Goal: Communication & Community: Answer question/provide support

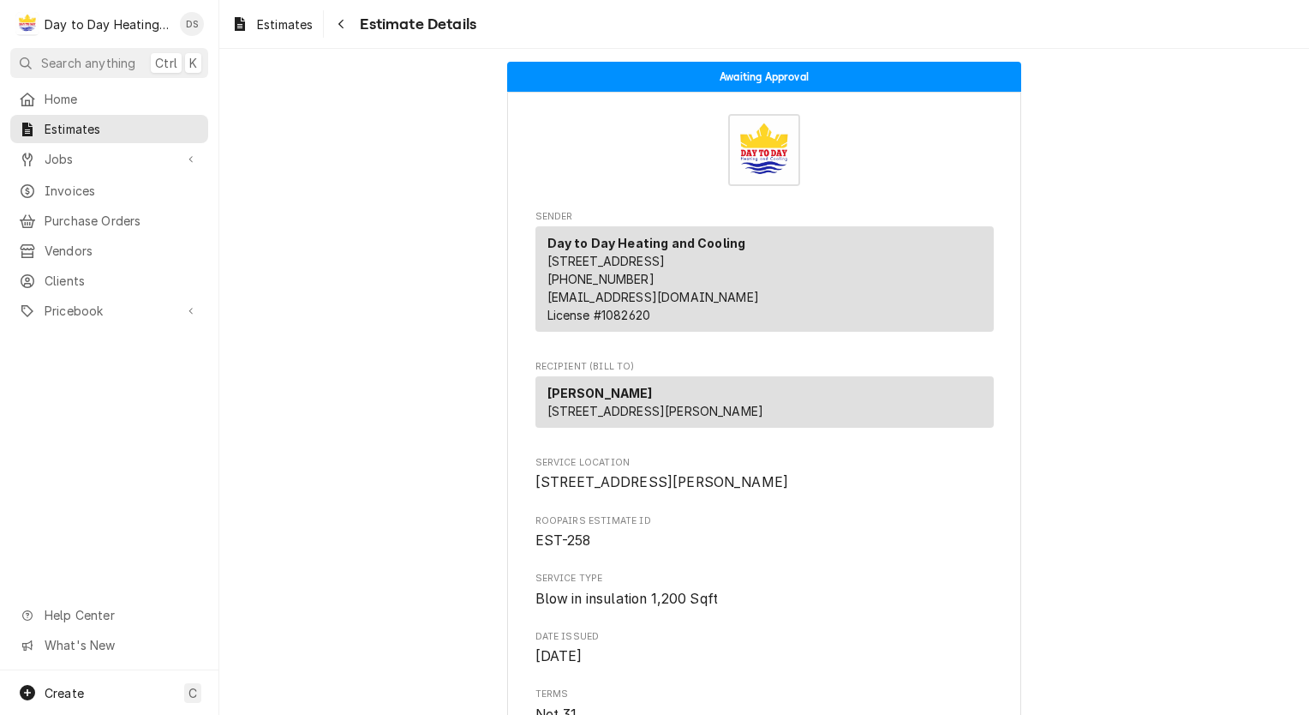
scroll to position [257, 0]
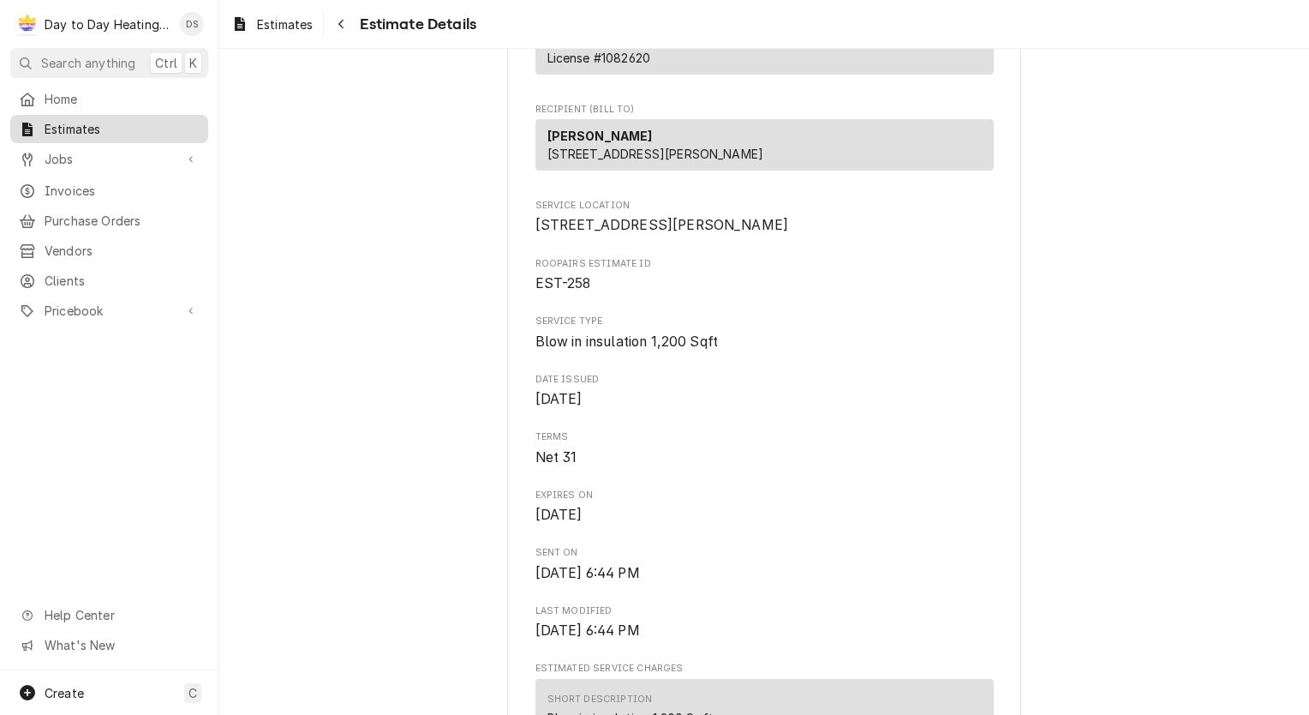
click at [79, 124] on span "Estimates" at bounding box center [122, 129] width 155 height 18
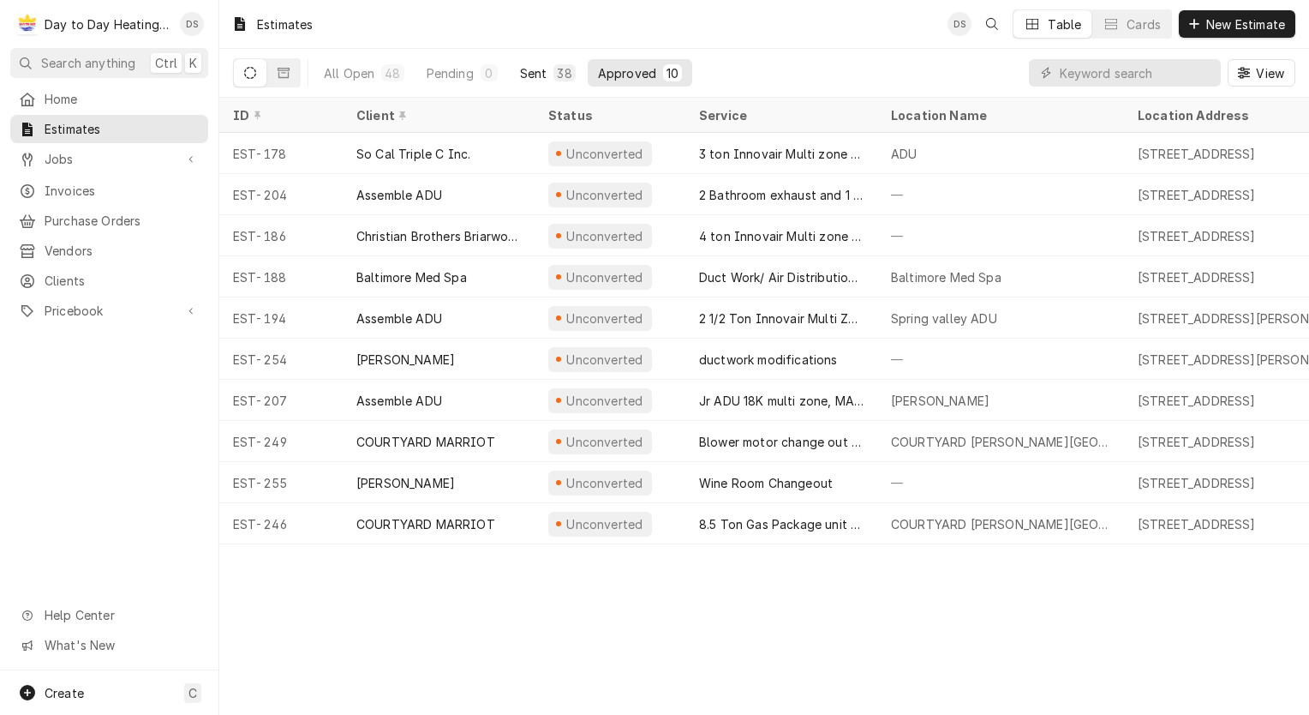
click at [544, 75] on div "Sent" at bounding box center [533, 73] width 27 height 18
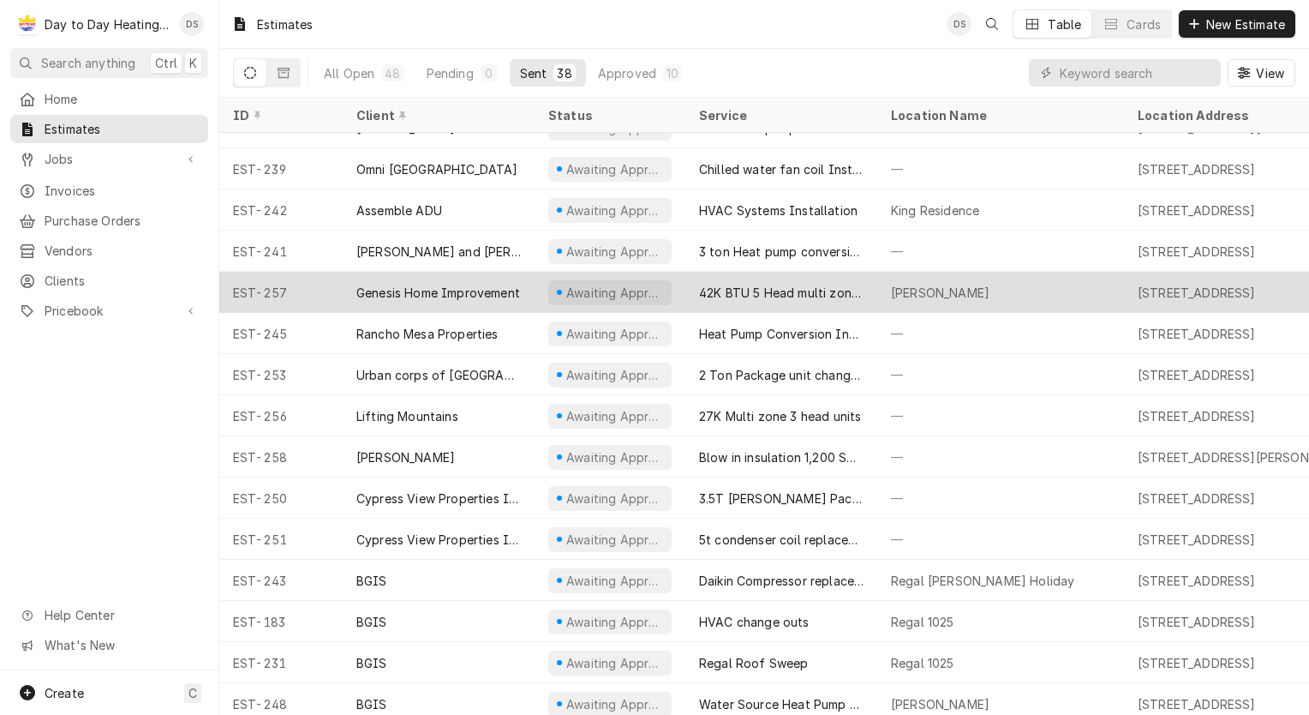
scroll to position [990, 0]
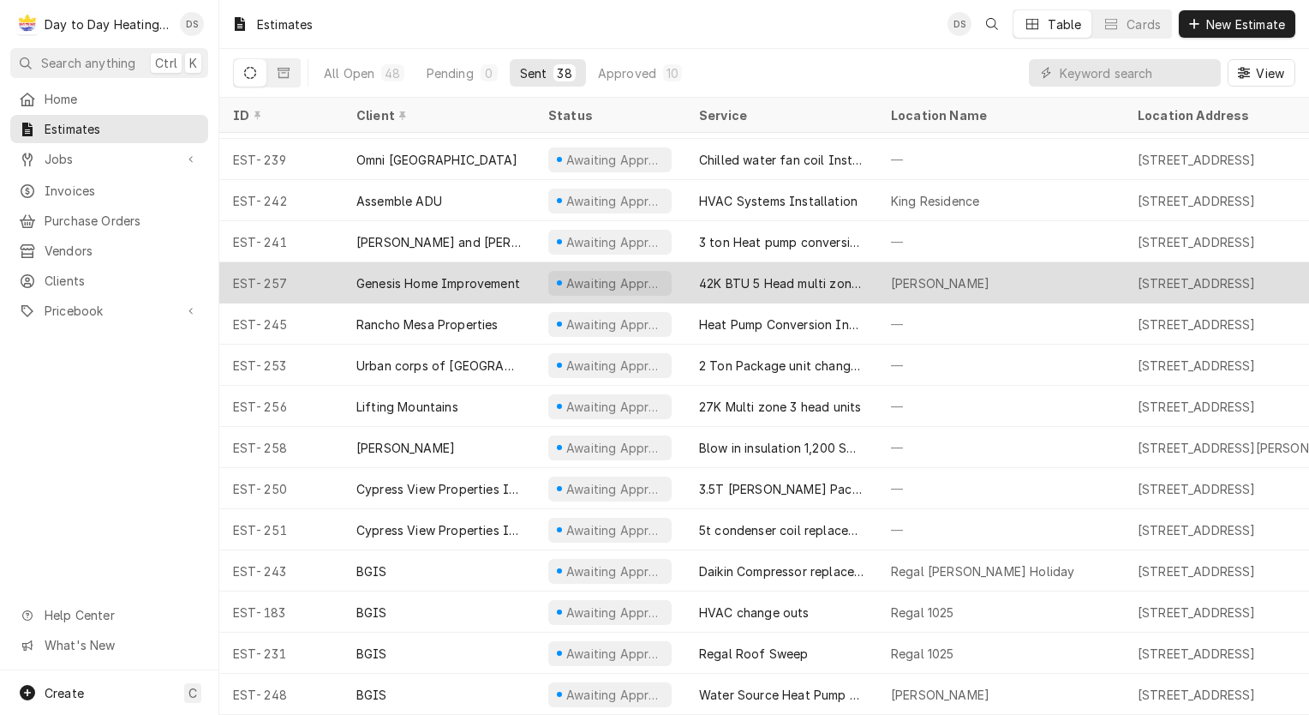
click at [443, 274] on div "Genesis Home Improvement" at bounding box center [438, 283] width 164 height 18
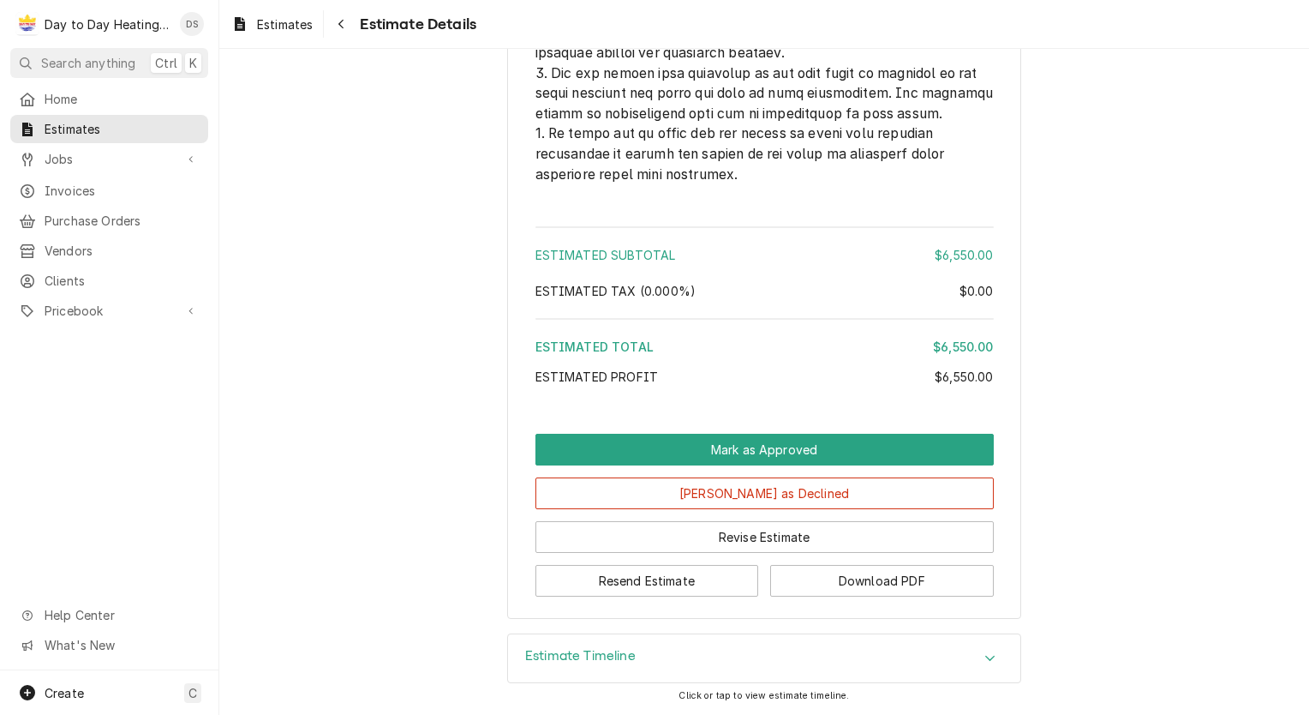
scroll to position [4396, 0]
click at [615, 582] on button "Resend Estimate" at bounding box center [647, 581] width 224 height 32
click at [636, 584] on button "Resend Estimate" at bounding box center [647, 581] width 224 height 32
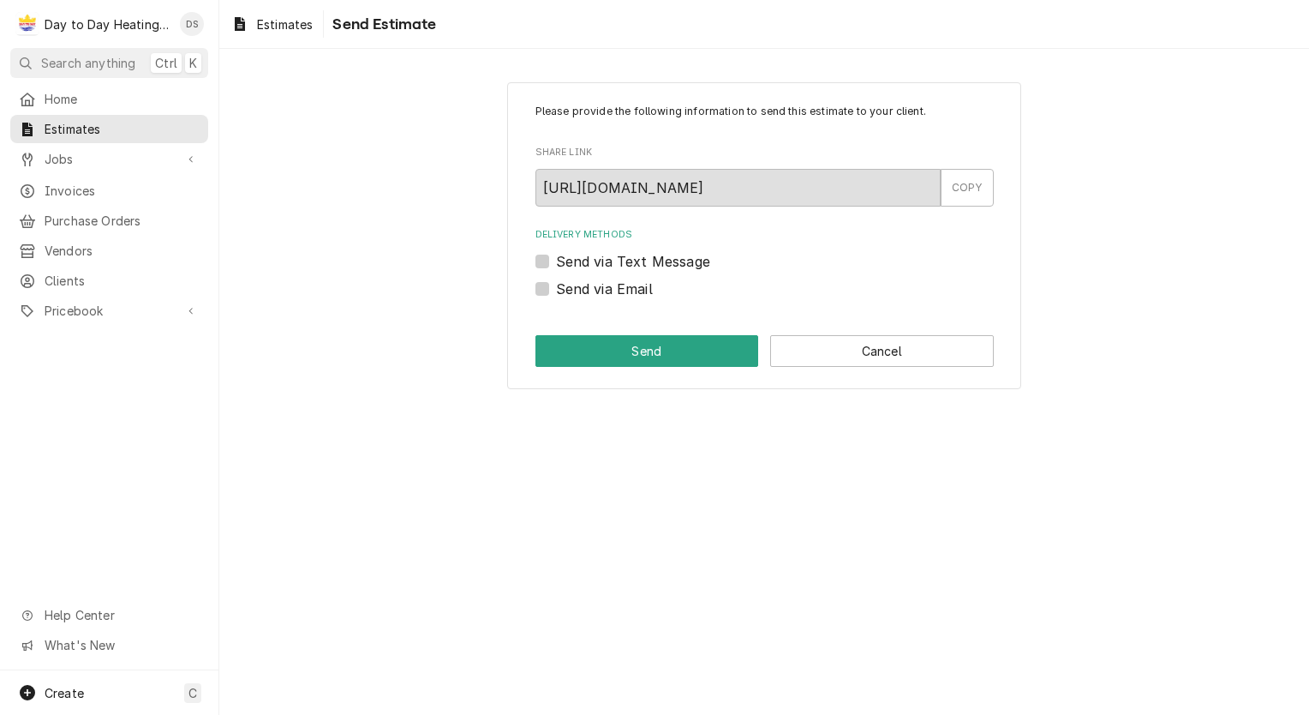
click at [630, 262] on label "Send via Text Message" at bounding box center [633, 261] width 154 height 21
click at [630, 262] on input "Send via Text Message" at bounding box center [785, 270] width 458 height 38
checkbox input "true"
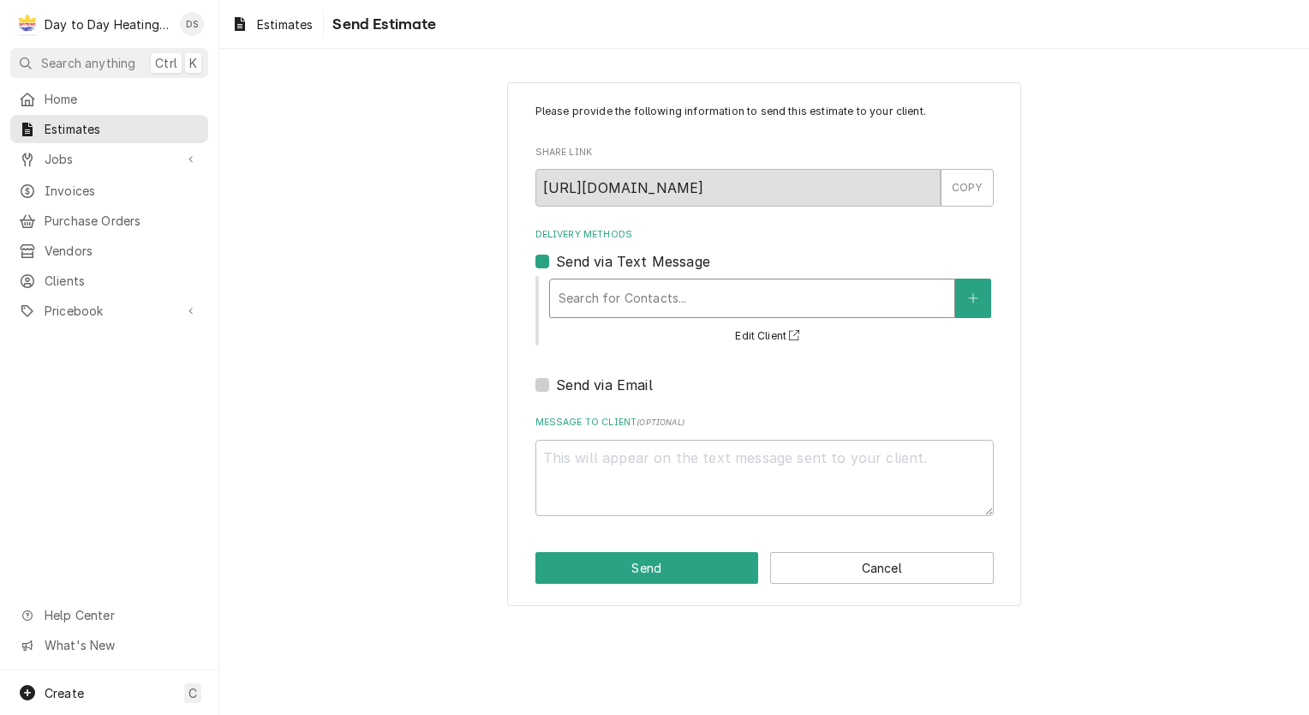
click at [630, 296] on div "Delivery Methods" at bounding box center [752, 298] width 387 height 31
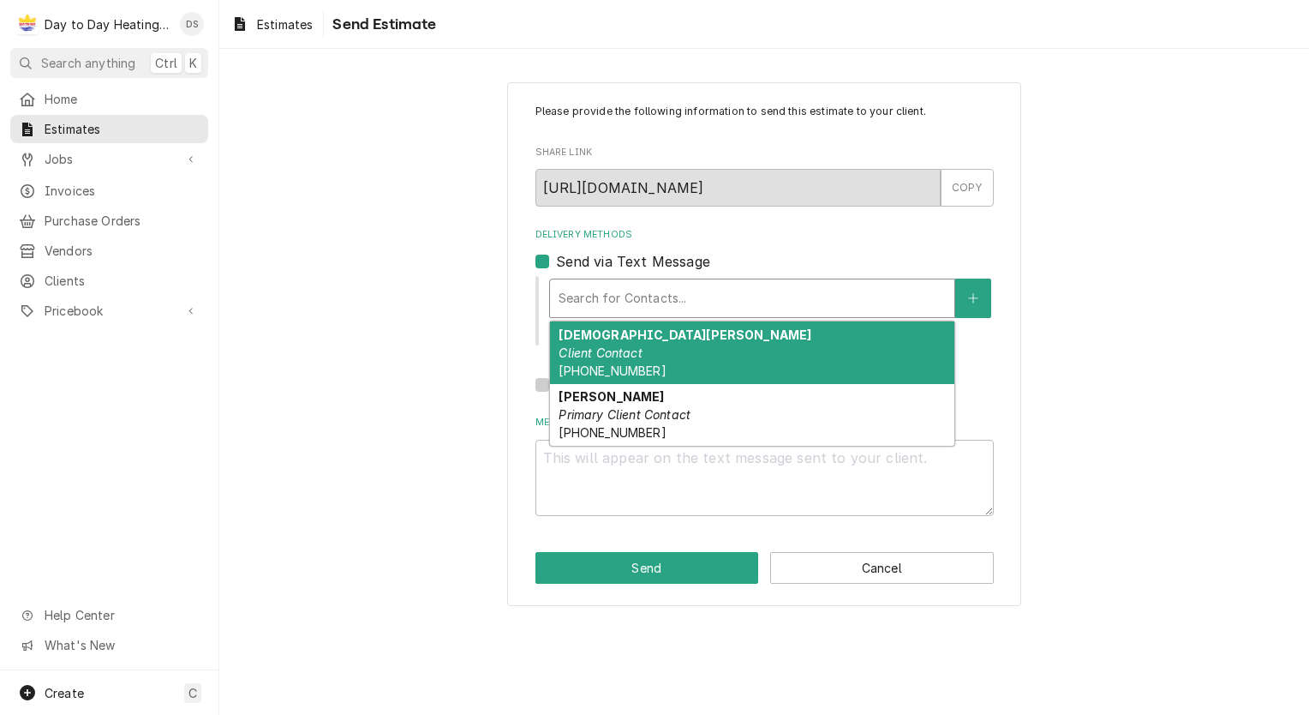
click at [648, 346] on div "Christian Marcilla Client Contact (619) 891-0608" at bounding box center [752, 352] width 404 height 63
type textarea "x"
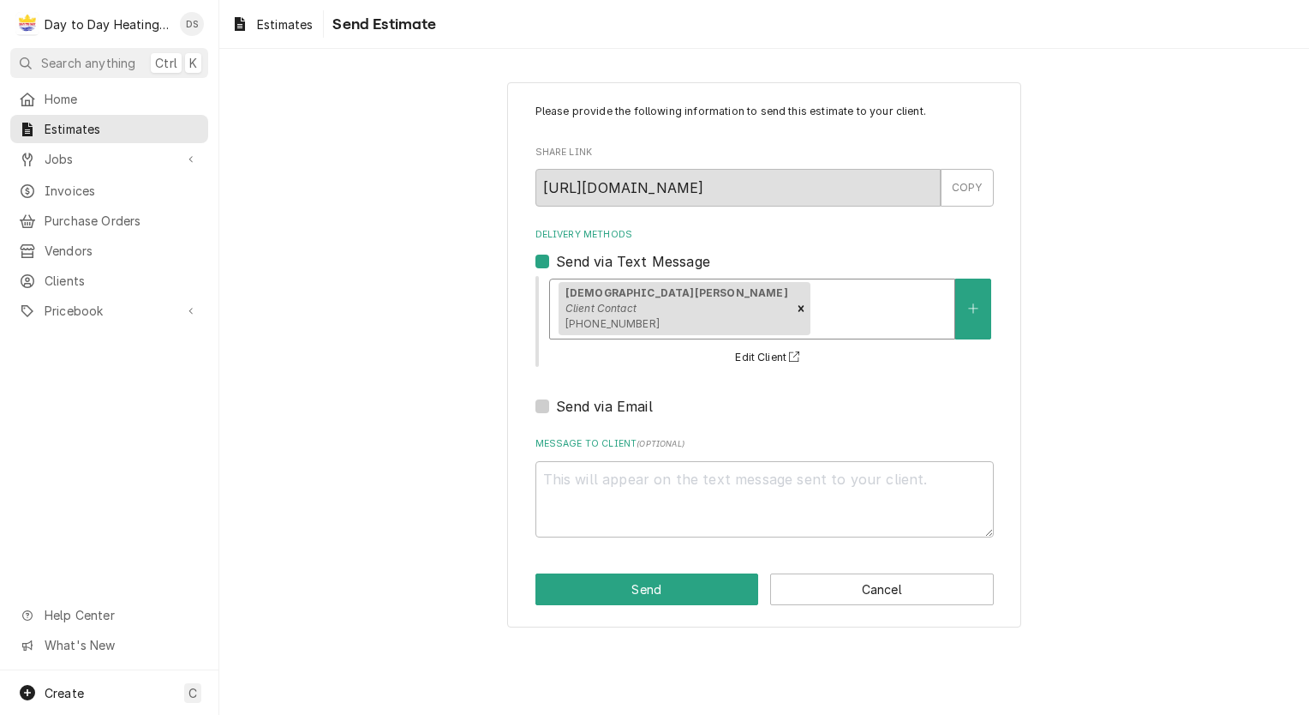
click at [617, 410] on label "Send via Email" at bounding box center [604, 406] width 97 height 21
click at [617, 410] on input "Send via Email" at bounding box center [785, 415] width 458 height 38
checkbox input "true"
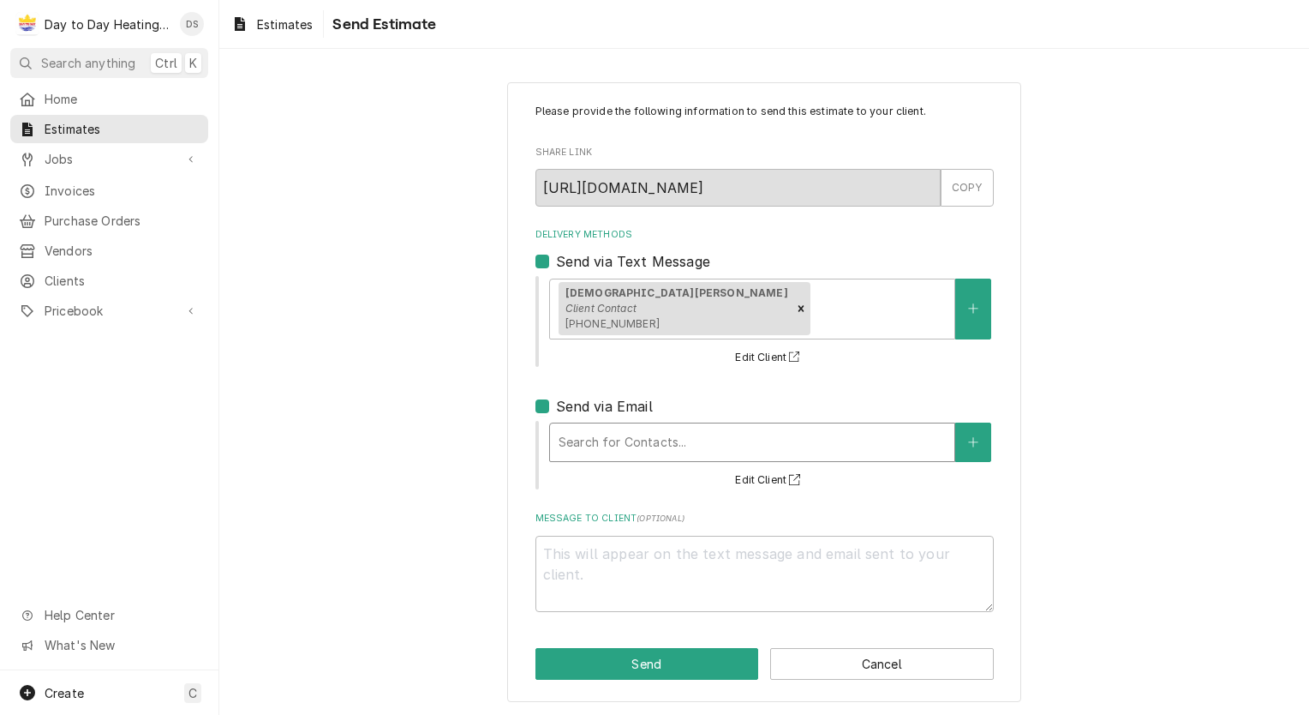
click at [624, 441] on div "Delivery Methods" at bounding box center [752, 442] width 387 height 31
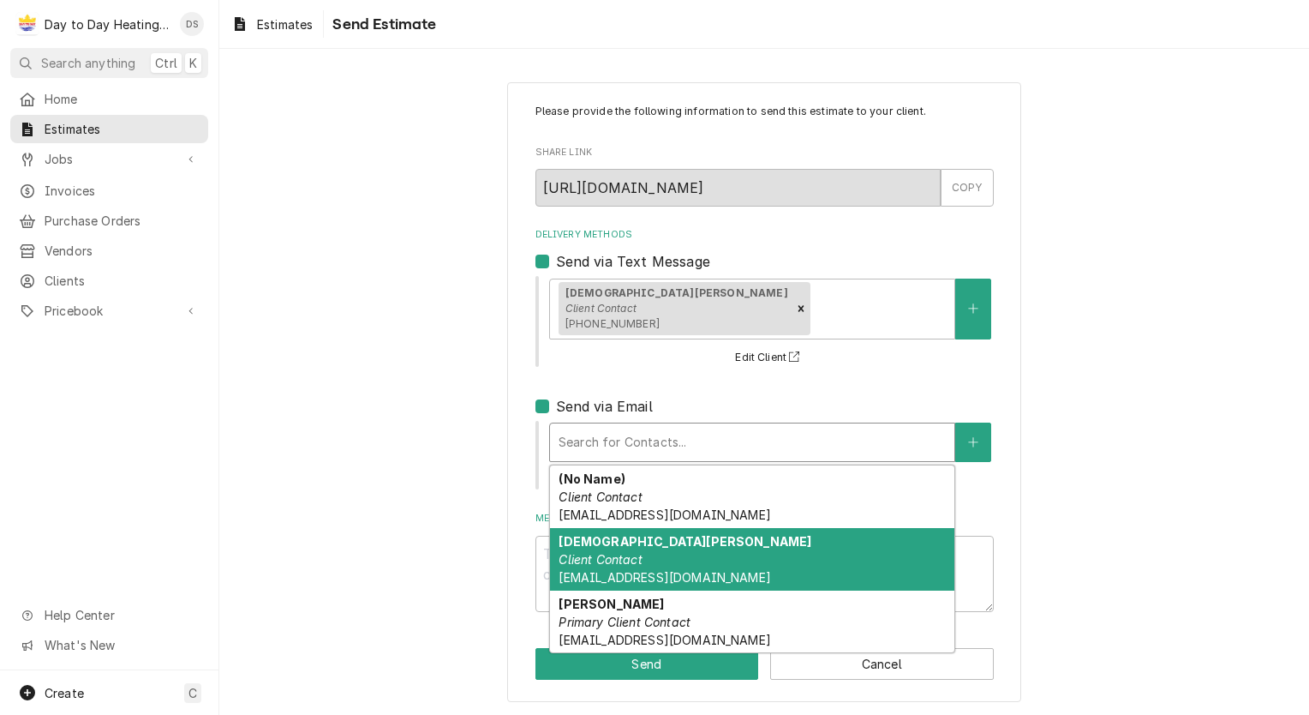
click at [665, 579] on span "cmancilla.ghi@gmail.com" at bounding box center [665, 577] width 212 height 15
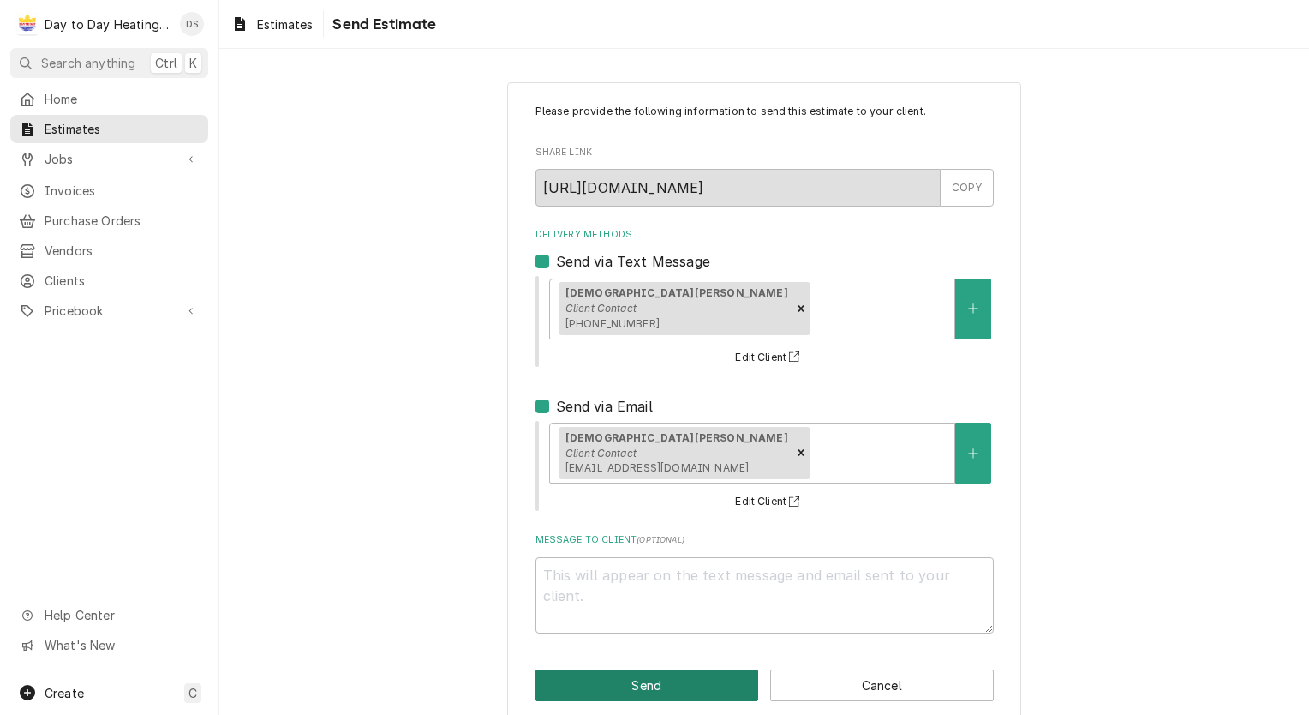
click at [650, 689] on button "Send" at bounding box center [647, 685] width 224 height 32
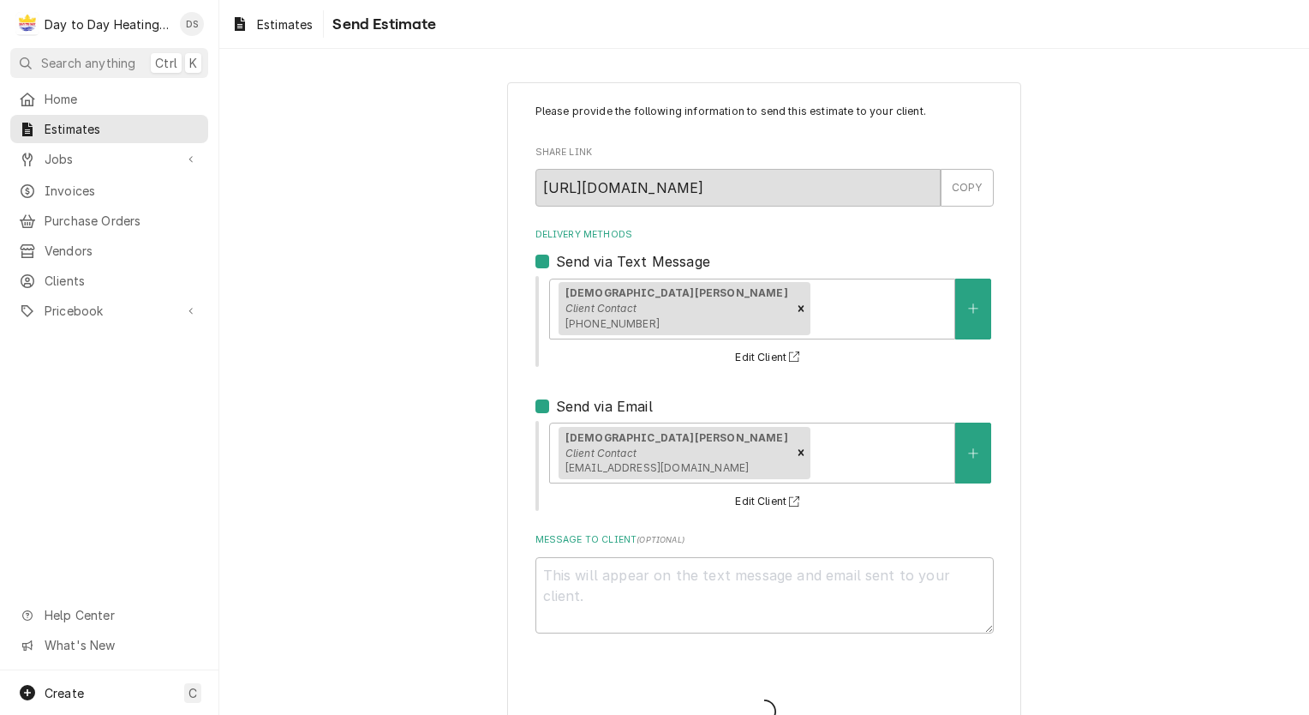
type textarea "x"
